Goal: Download file/media

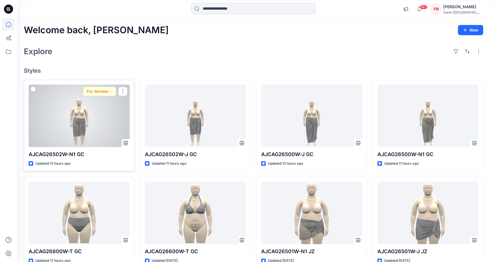
click at [89, 116] on div at bounding box center [79, 115] width 101 height 62
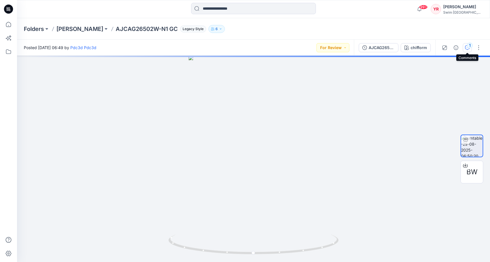
click at [468, 48] on div "1" at bounding box center [470, 46] width 6 height 6
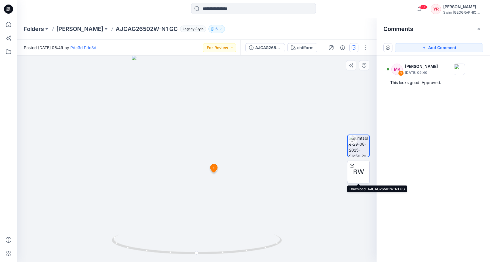
click at [363, 173] on span "BW" at bounding box center [358, 172] width 11 height 10
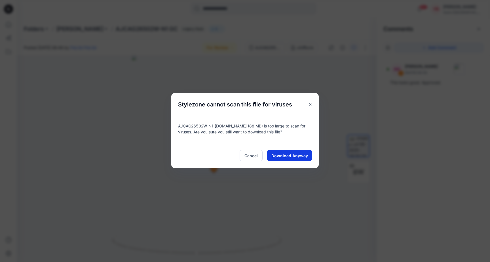
click at [288, 153] on span "Download Anyway" at bounding box center [289, 155] width 37 height 6
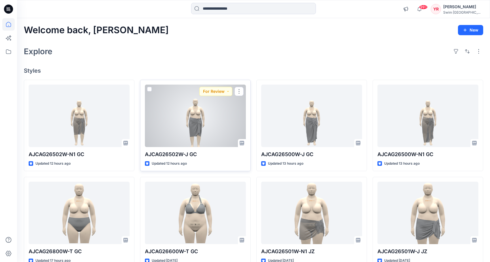
click at [164, 103] on div at bounding box center [195, 115] width 101 height 62
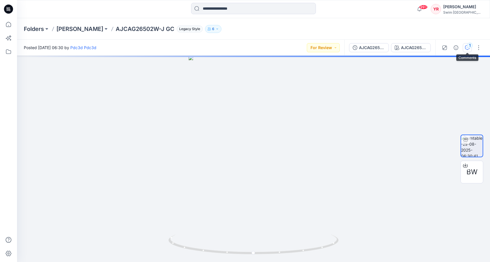
click at [465, 48] on icon "button" at bounding box center [467, 47] width 5 height 5
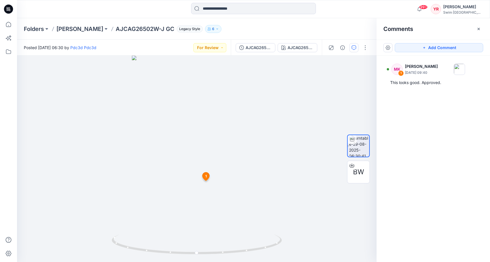
click at [440, 124] on div "MK 1 [PERSON_NAME] [DATE] 09:40 This looks good. Approved." at bounding box center [432, 148] width 113 height 185
click at [356, 177] on div "BW" at bounding box center [358, 171] width 23 height 23
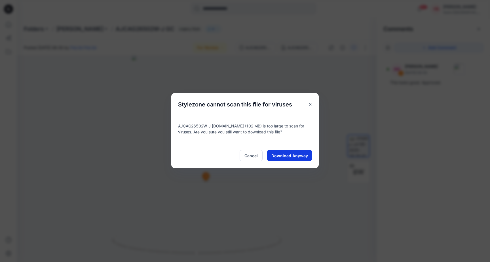
click at [302, 151] on button "Download Anyway" at bounding box center [289, 155] width 45 height 11
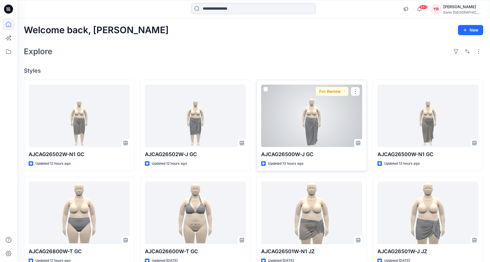
click at [294, 114] on div at bounding box center [311, 115] width 101 height 62
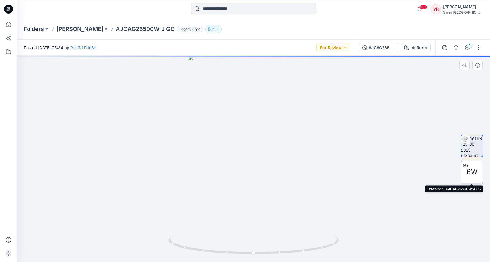
click at [468, 175] on span "BW" at bounding box center [471, 172] width 11 height 10
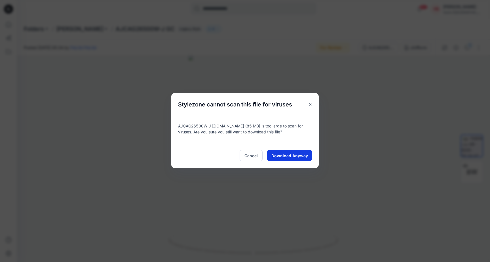
click at [301, 157] on span "Download Anyway" at bounding box center [289, 155] width 37 height 6
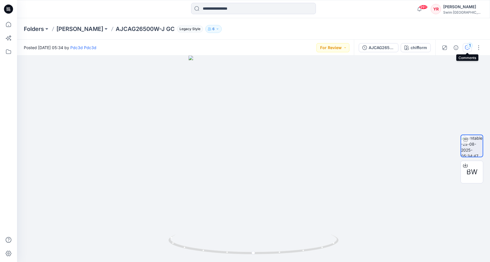
click at [466, 48] on icon "button" at bounding box center [467, 47] width 5 height 5
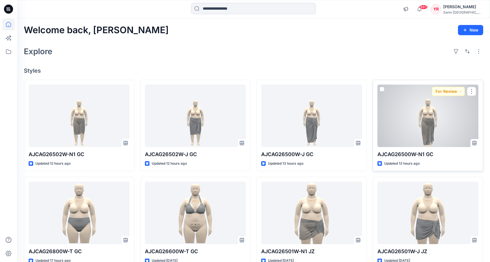
click at [420, 141] on div at bounding box center [427, 115] width 101 height 62
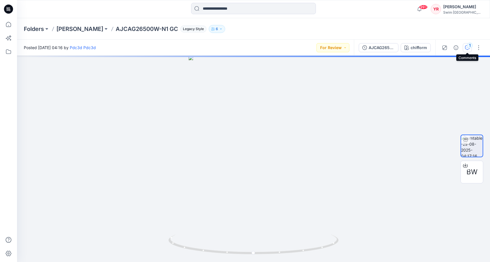
click at [469, 46] on div "1" at bounding box center [470, 46] width 6 height 6
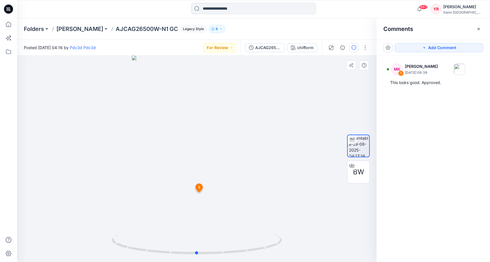
click at [314, 118] on div at bounding box center [196, 159] width 359 height 206
click at [358, 172] on span "BW" at bounding box center [358, 172] width 11 height 10
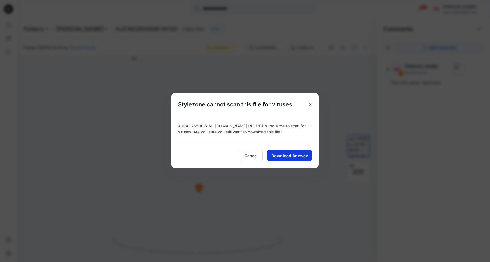
click at [286, 157] on span "Download Anyway" at bounding box center [289, 155] width 37 height 6
